Goal: Check status: Check status

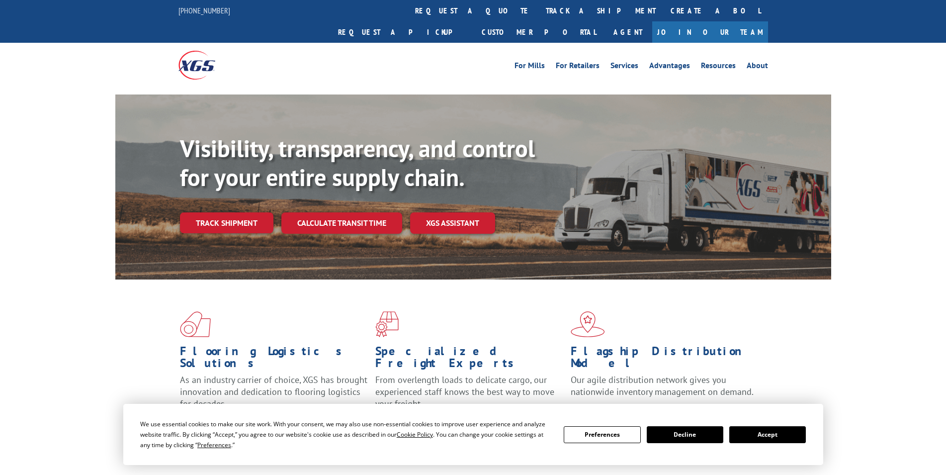
click at [539, 12] on link "track a shipment" at bounding box center [601, 10] width 125 height 21
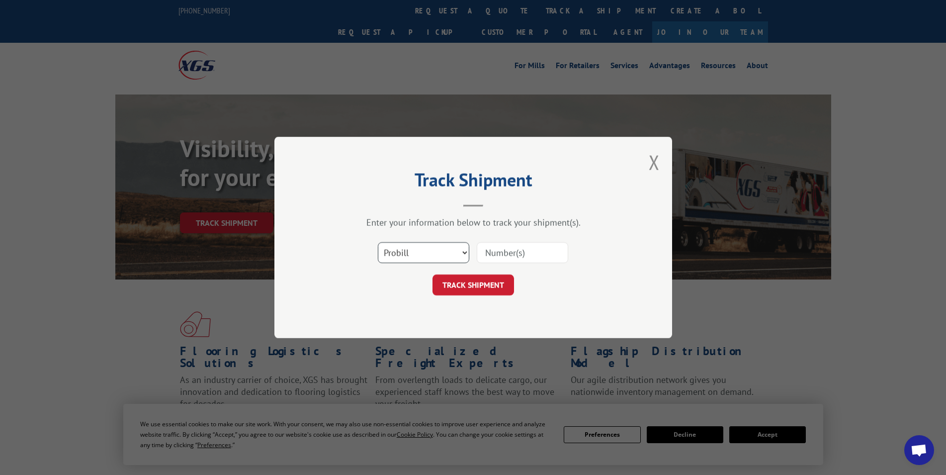
click at [427, 259] on select "Select category... Probill BOL PO" at bounding box center [423, 252] width 91 height 21
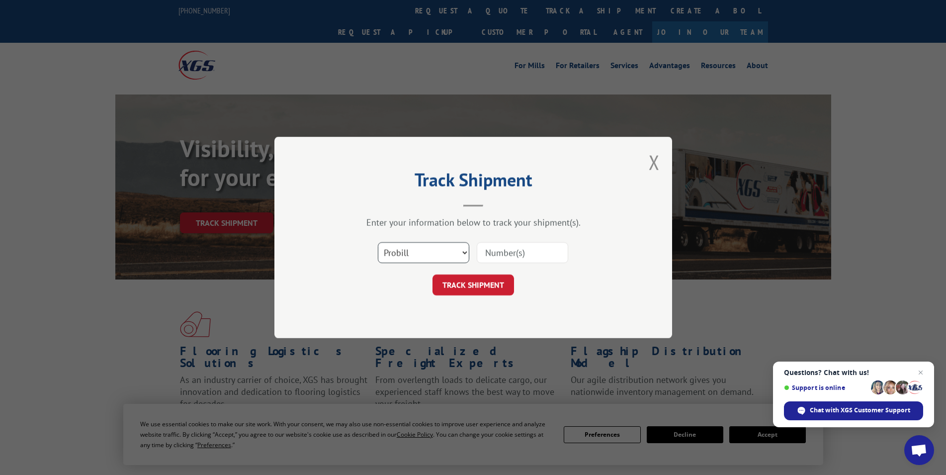
select select "bol"
click option "BOL" at bounding box center [0, 0] width 0 height 0
click at [502, 249] on input at bounding box center [522, 252] width 91 height 21
paste input "5642132"
type input "5642132"
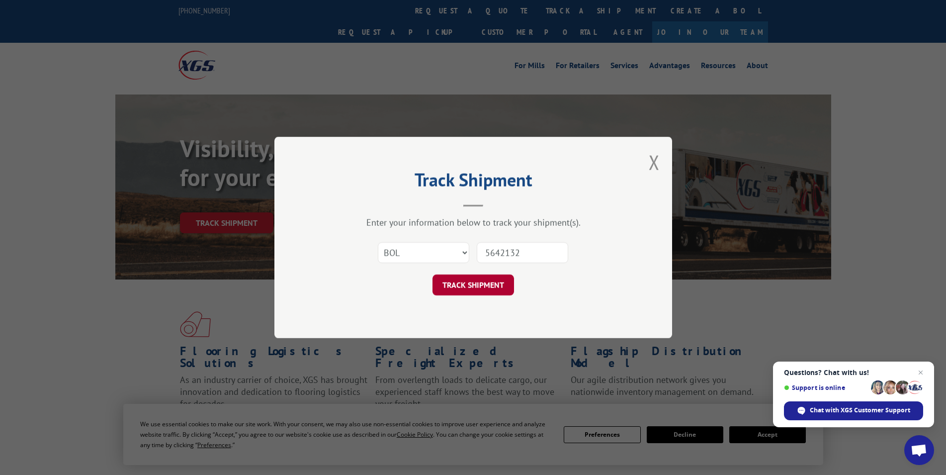
click at [469, 285] on button "TRACK SHIPMENT" at bounding box center [474, 284] width 82 height 21
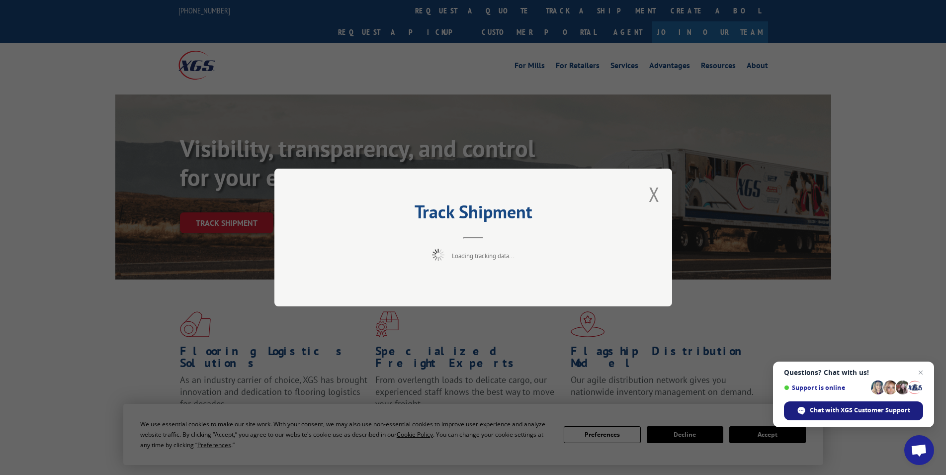
click at [815, 412] on span "Chat with XGS Customer Support" at bounding box center [860, 410] width 100 height 9
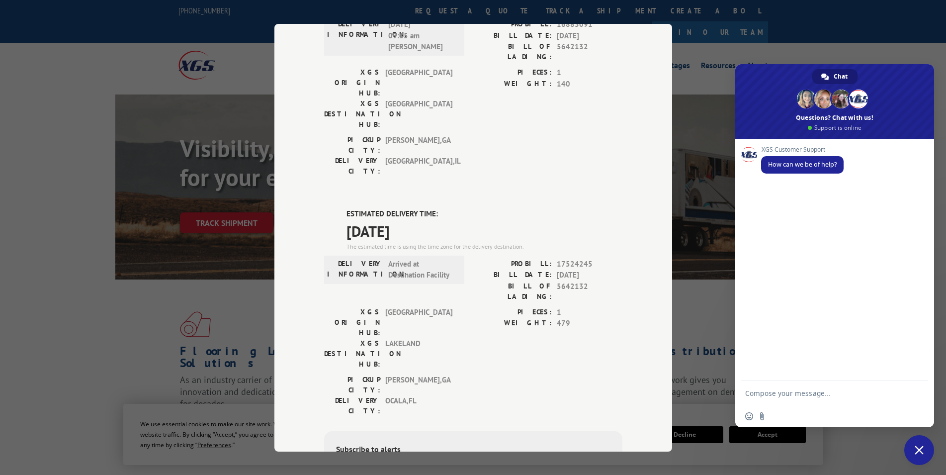
scroll to position [354, 0]
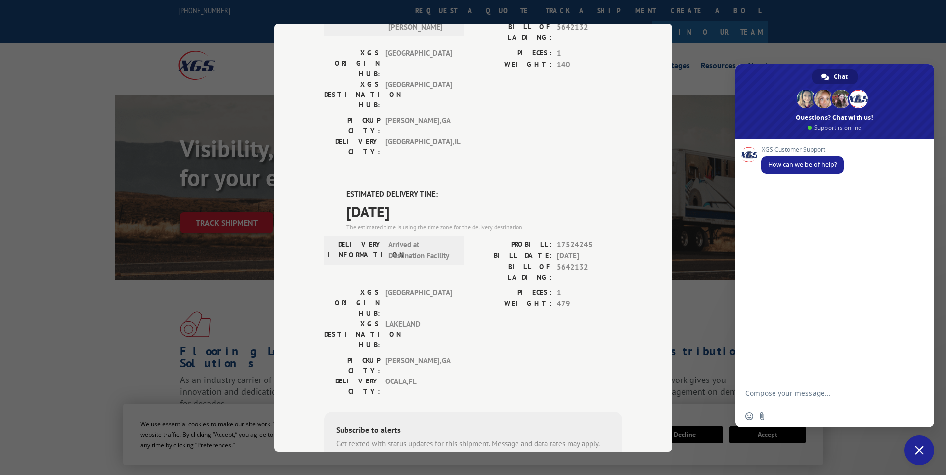
click at [110, 280] on div "Track Shipment DELIVERED DELIVERY INFORMATION: PROBILL: 6809364 BILL DATE: [DAT…" at bounding box center [473, 237] width 946 height 475
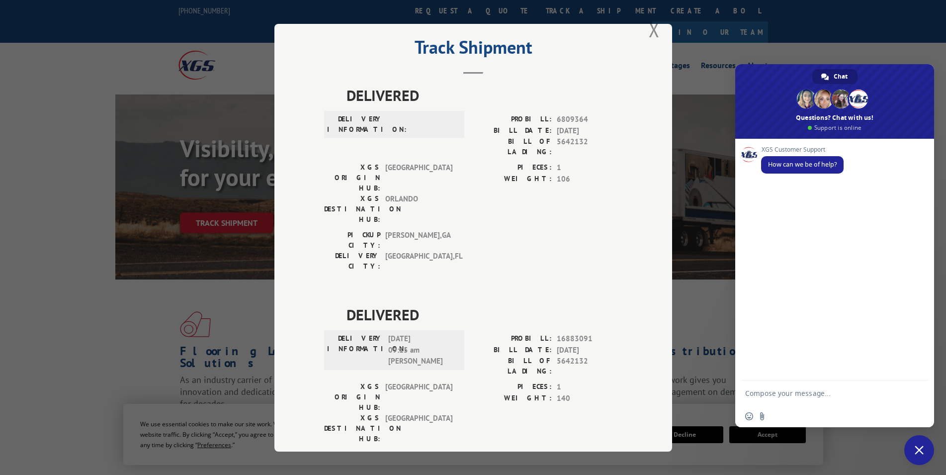
scroll to position [0, 0]
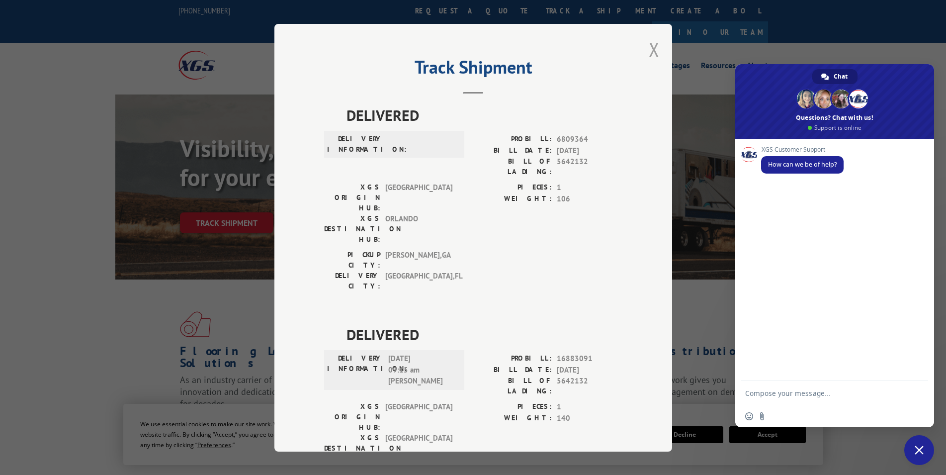
click at [650, 53] on button "Close modal" at bounding box center [654, 49] width 11 height 26
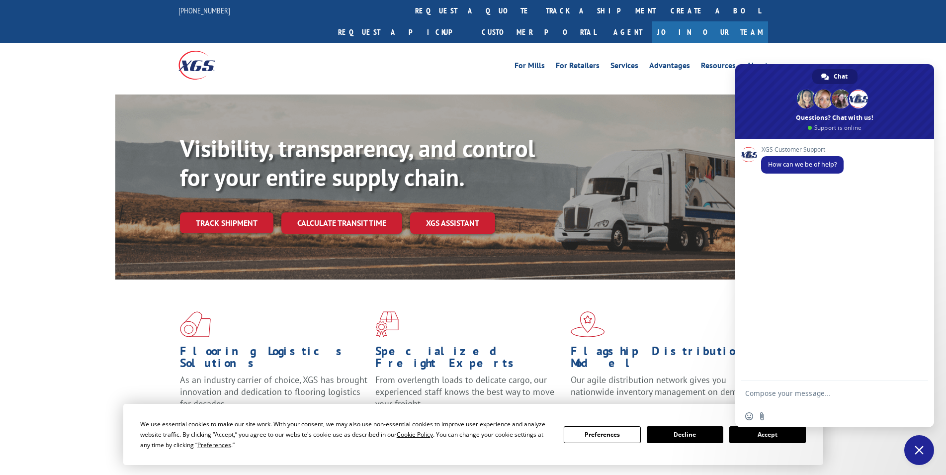
click at [539, 7] on link "track a shipment" at bounding box center [601, 10] width 125 height 21
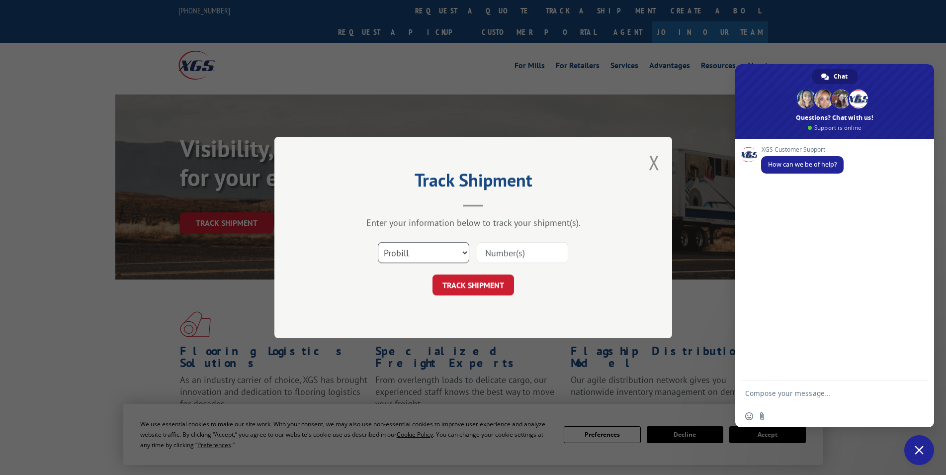
click at [378, 242] on select "Select category... Probill BOL PO" at bounding box center [423, 252] width 91 height 21
select select "bol"
click option "BOL" at bounding box center [0, 0] width 0 height 0
click at [500, 256] on input at bounding box center [522, 252] width 91 height 21
paste input "5656949"
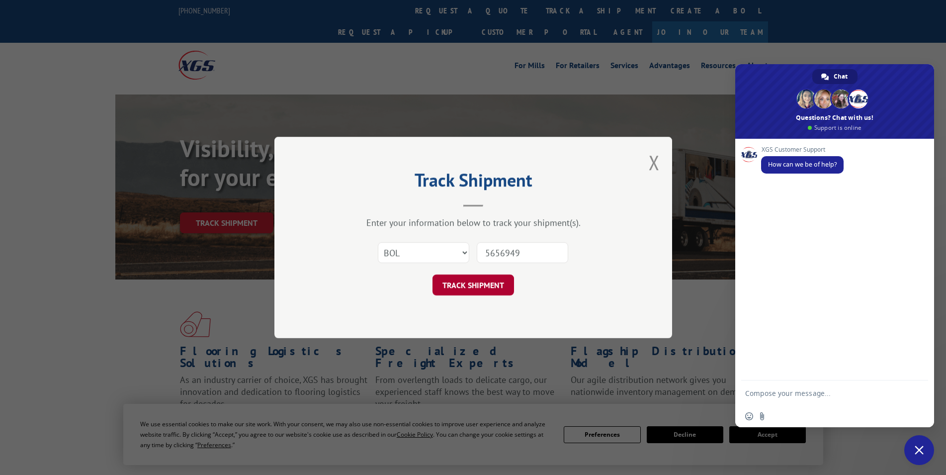
type input "5656949"
click at [477, 281] on button "TRACK SHIPMENT" at bounding box center [474, 284] width 82 height 21
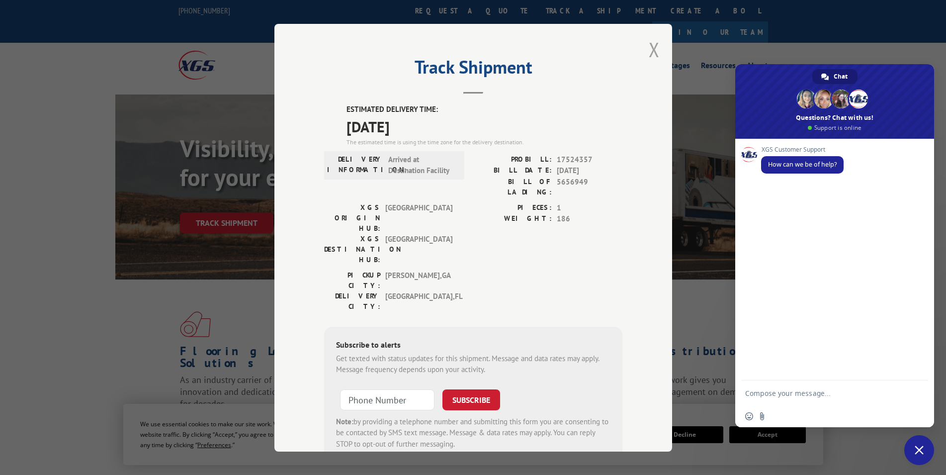
click at [649, 52] on button "Close modal" at bounding box center [654, 49] width 11 height 26
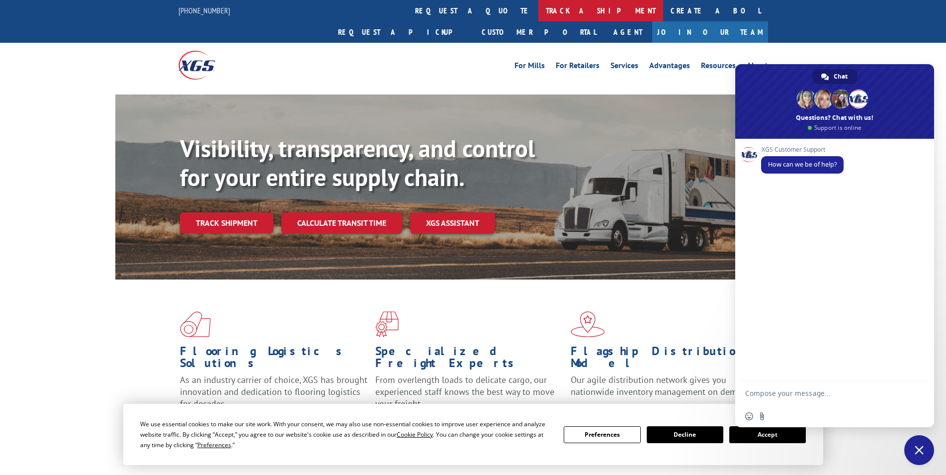
click at [539, 12] on link "track a shipment" at bounding box center [601, 10] width 125 height 21
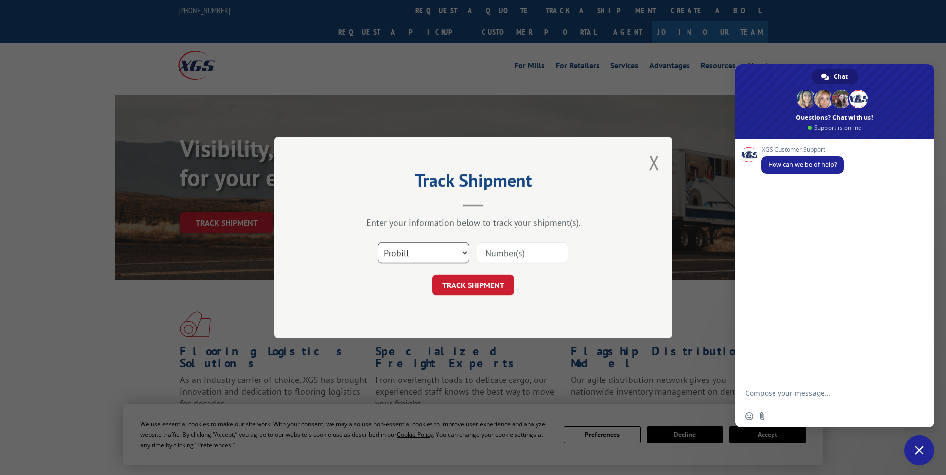
click at [378, 242] on select "Select category... Probill BOL PO" at bounding box center [423, 252] width 91 height 21
select select "bol"
click option "BOL" at bounding box center [0, 0] width 0 height 0
click at [501, 255] on input at bounding box center [522, 252] width 91 height 21
paste input "5656788"
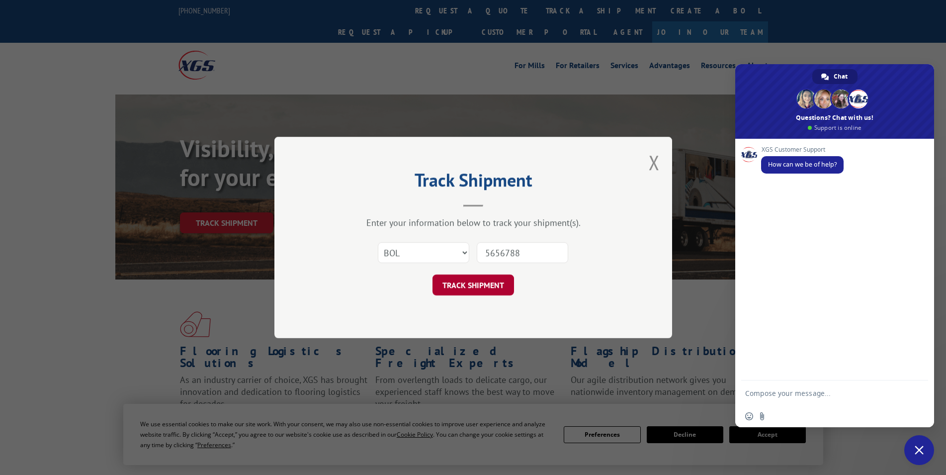
type input "5656788"
click at [493, 282] on button "TRACK SHIPMENT" at bounding box center [474, 284] width 82 height 21
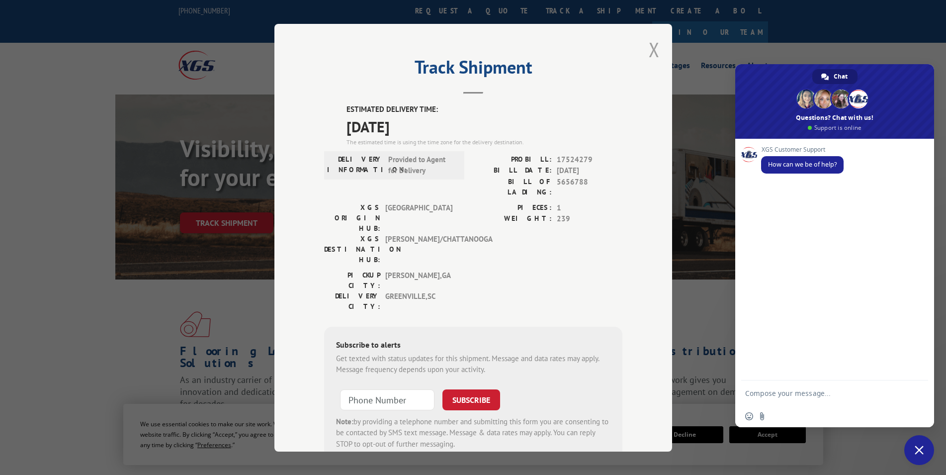
click at [649, 56] on button "Close modal" at bounding box center [654, 49] width 11 height 26
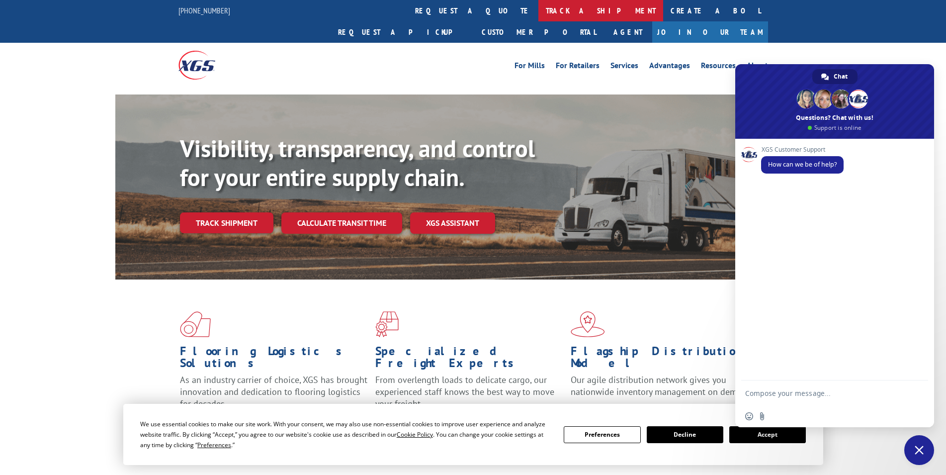
click at [539, 13] on link "track a shipment" at bounding box center [601, 10] width 125 height 21
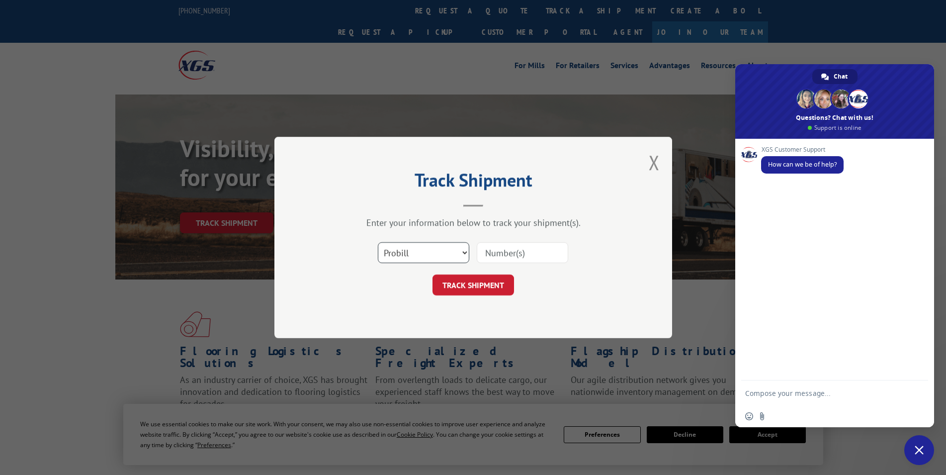
click at [378, 242] on select "Select category... Probill BOL PO" at bounding box center [423, 252] width 91 height 21
select select "bol"
click option "BOL" at bounding box center [0, 0] width 0 height 0
click at [506, 252] on input at bounding box center [522, 252] width 91 height 21
paste input "5642132"
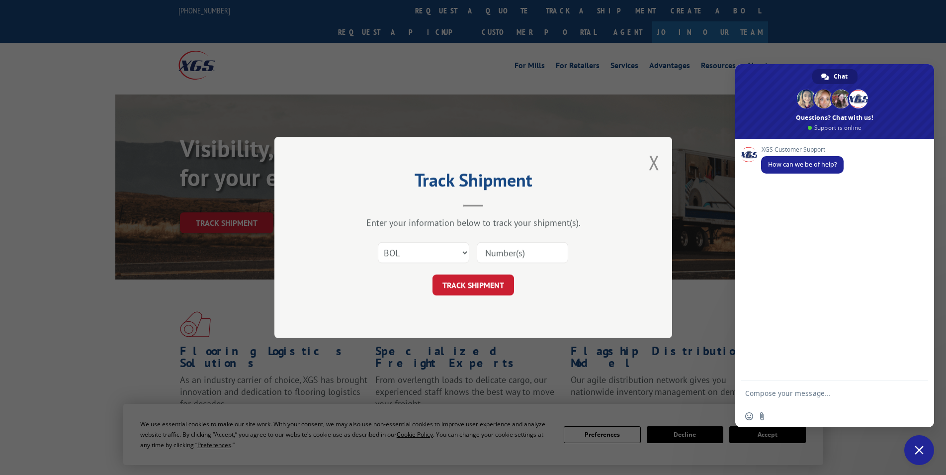
type input "5642132"
click button "TRACK SHIPMENT" at bounding box center [474, 284] width 82 height 21
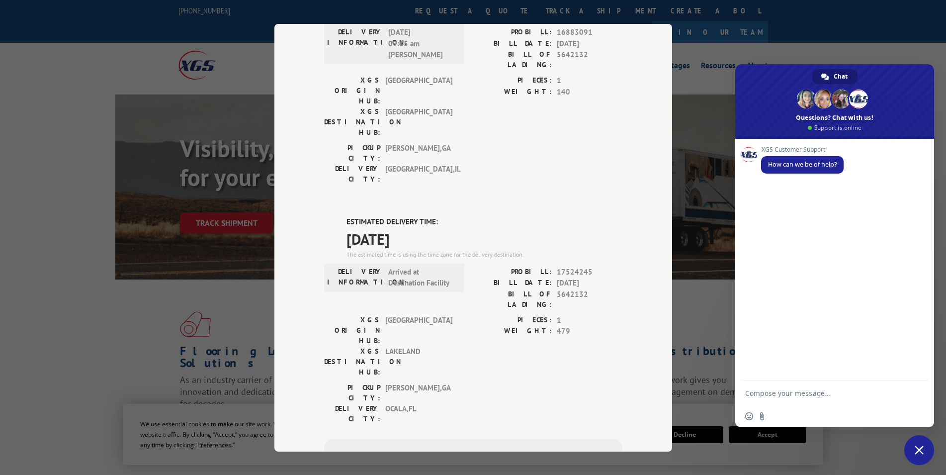
scroll to position [300, 0]
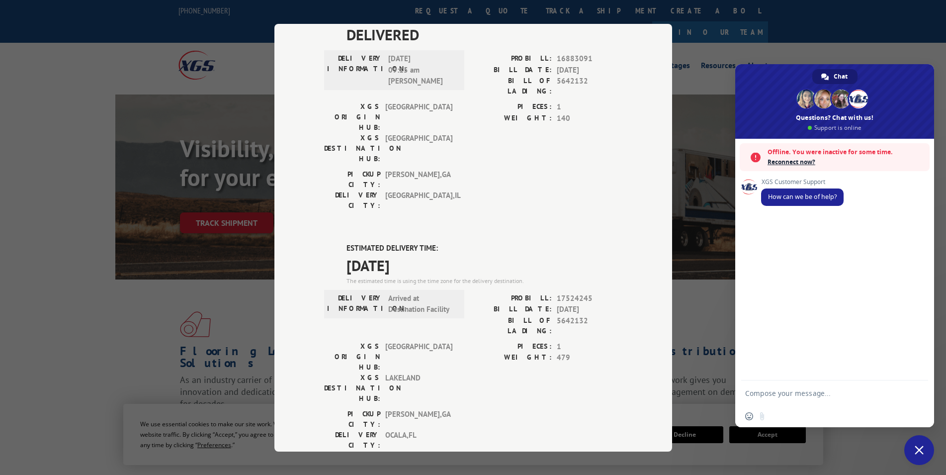
click at [926, 452] on span "Close chat" at bounding box center [919, 450] width 30 height 30
